Goal: Task Accomplishment & Management: Manage account settings

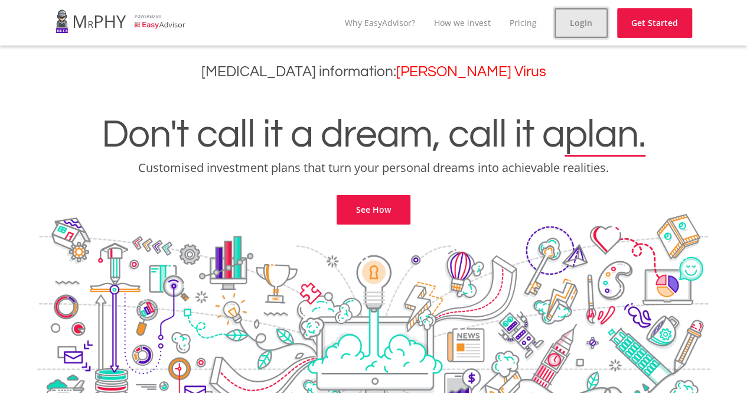
click at [576, 27] on link "Login" at bounding box center [580, 23] width 53 height 30
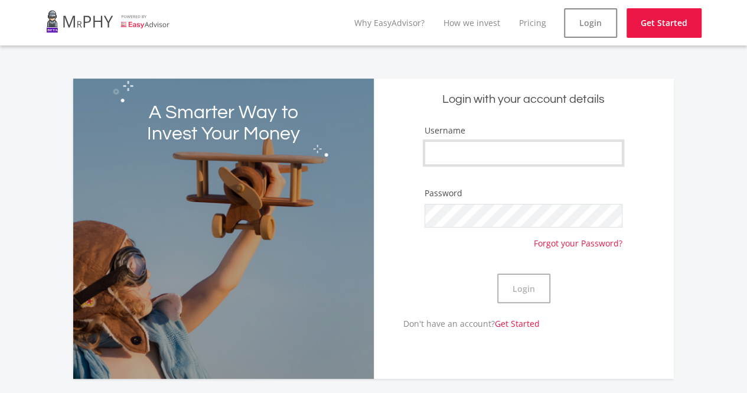
click at [469, 150] on input "Username" at bounding box center [523, 153] width 198 height 24
click at [436, 242] on div "Password Forgot your Password?" at bounding box center [523, 217] width 198 height 61
click at [650, 23] on link "Get Started" at bounding box center [663, 23] width 75 height 30
drag, startPoint x: 456, startPoint y: 166, endPoint x: 454, endPoint y: 155, distance: 10.9
click at [454, 155] on div "Username" at bounding box center [523, 150] width 198 height 52
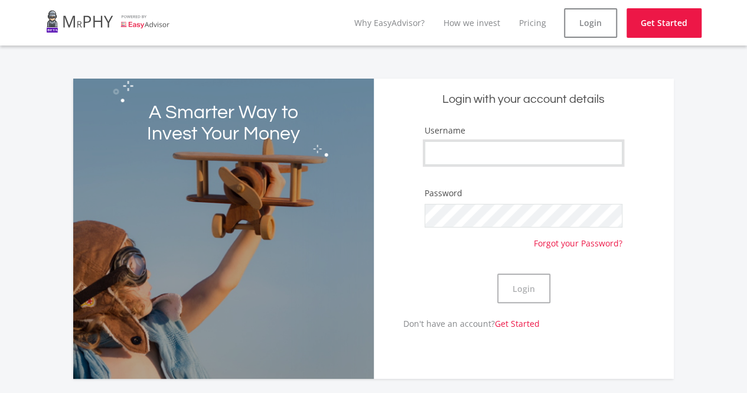
click at [454, 155] on input "Username" at bounding box center [523, 153] width 198 height 24
type input "Marcelle12"
click at [497, 273] on button "Login" at bounding box center [523, 288] width 53 height 30
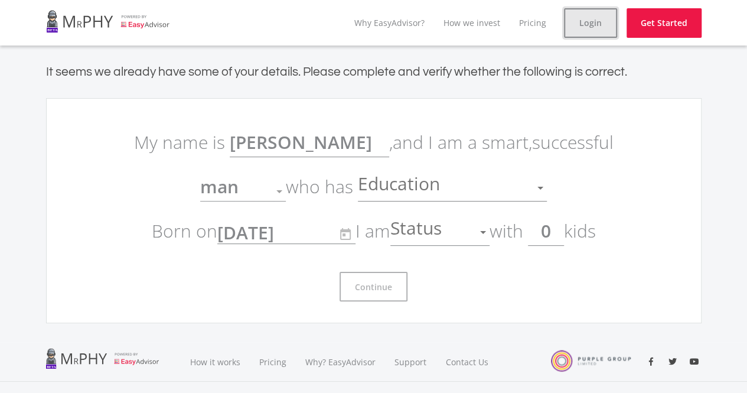
click at [598, 29] on link "Login" at bounding box center [590, 23] width 53 height 30
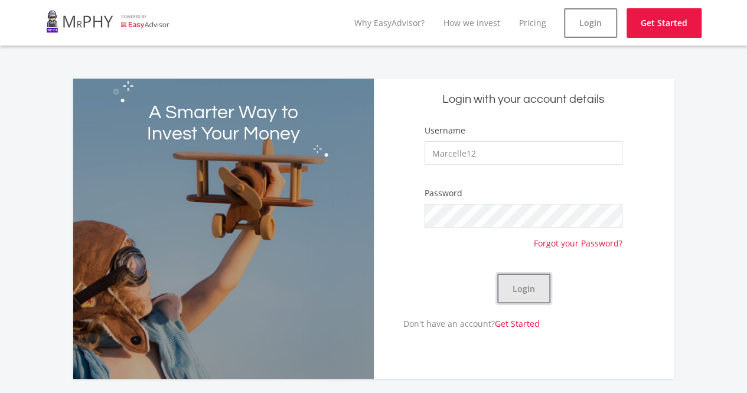
click at [520, 287] on button "Login" at bounding box center [523, 288] width 53 height 30
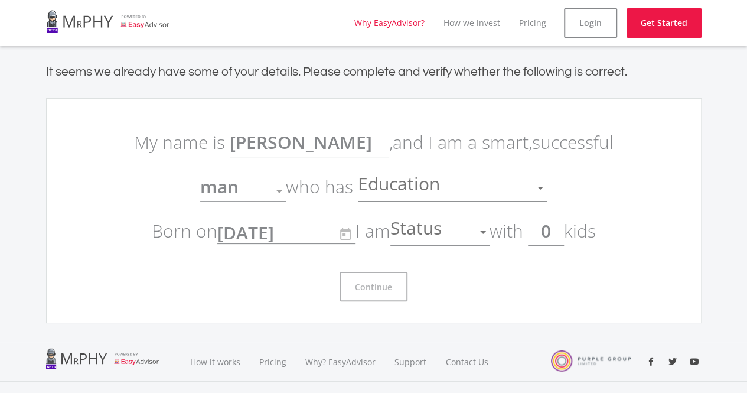
click at [401, 19] on link "Why EasyAdvisor?" at bounding box center [389, 22] width 70 height 11
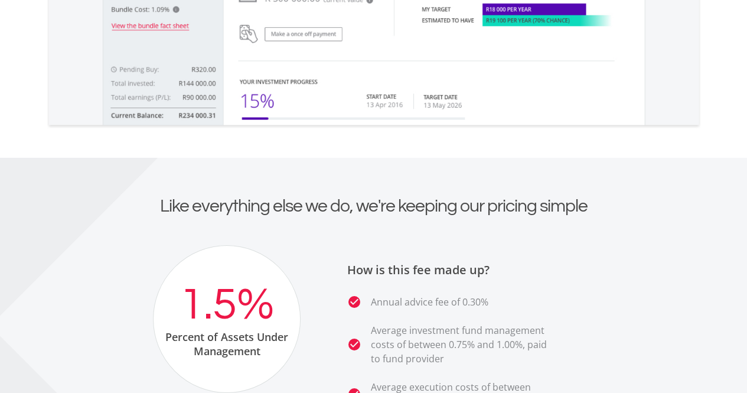
scroll to position [1793, 0]
